Goal: Find specific page/section: Find specific page/section

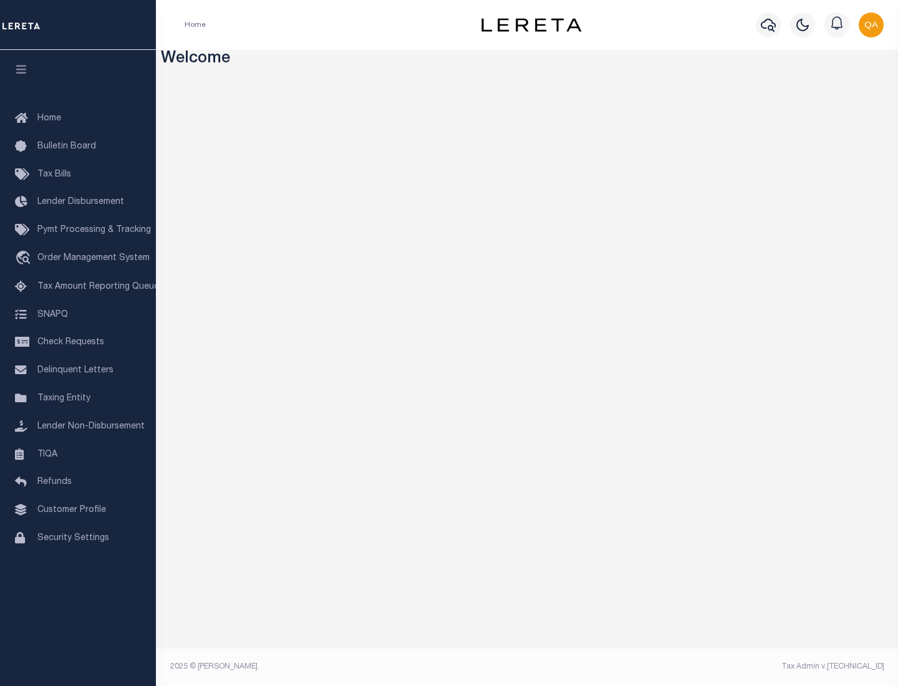
click at [78, 342] on span "Check Requests" at bounding box center [70, 342] width 67 height 9
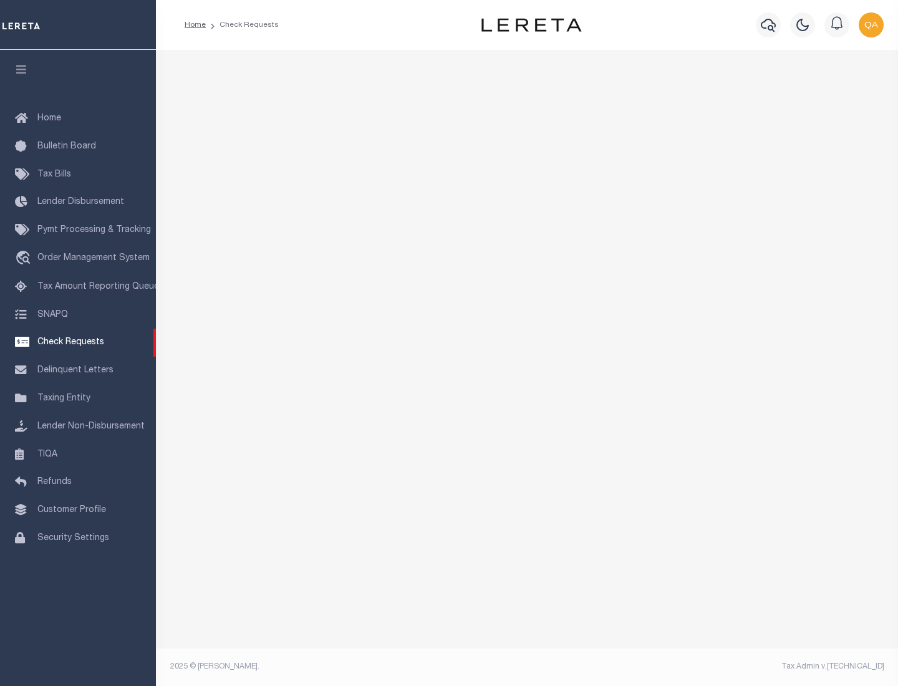
select select "50"
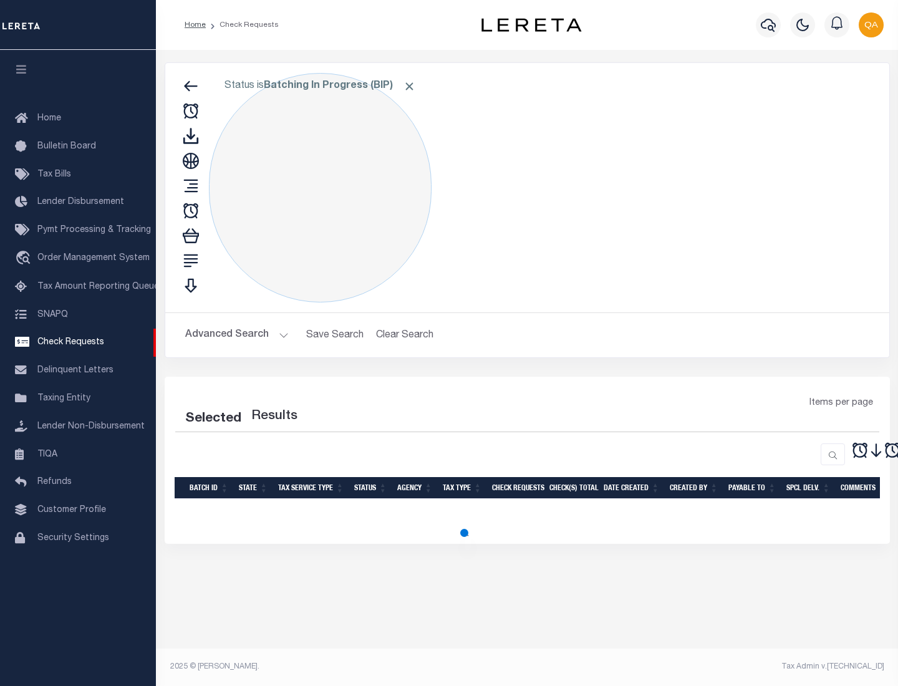
select select "50"
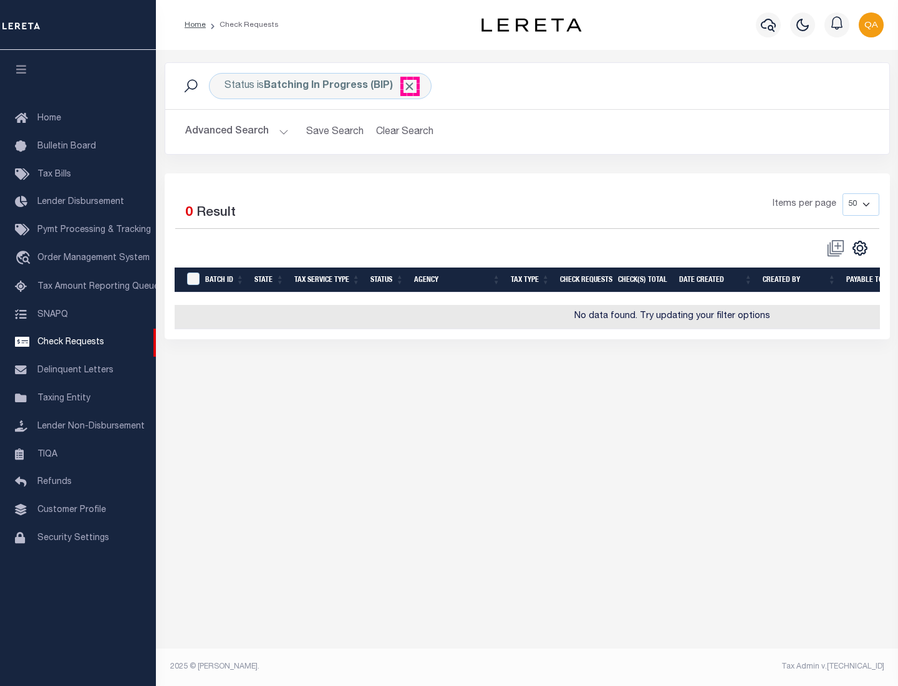
click at [410, 86] on span "Click to Remove" at bounding box center [409, 86] width 13 height 13
